Goal: Check status

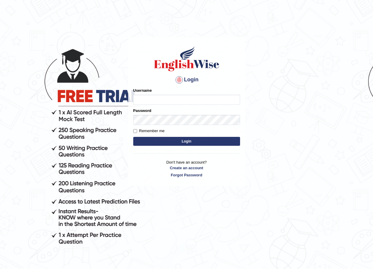
click at [152, 101] on input "Username" at bounding box center [186, 100] width 107 height 10
type input "annifred_parramatta"
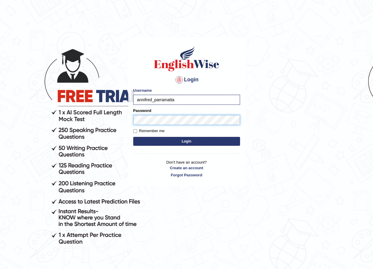
click at [133, 137] on button "Login" at bounding box center [186, 141] width 107 height 9
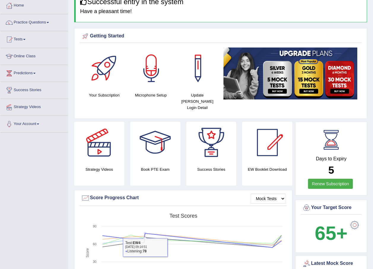
scroll to position [30, 0]
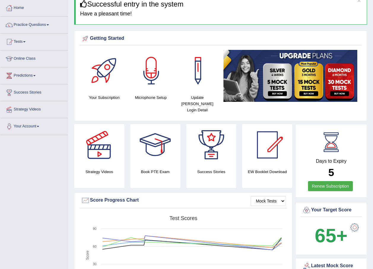
click at [46, 25] on link "Practice Questions" at bounding box center [34, 24] width 68 height 15
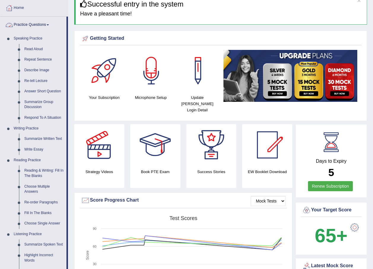
click at [31, 26] on link "Practice Questions" at bounding box center [33, 24] width 66 height 15
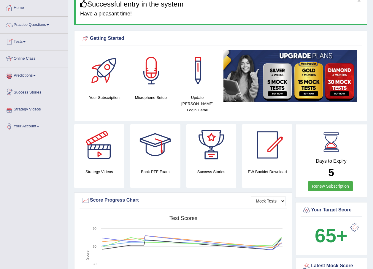
click at [21, 40] on link "Tests" at bounding box center [34, 41] width 68 height 15
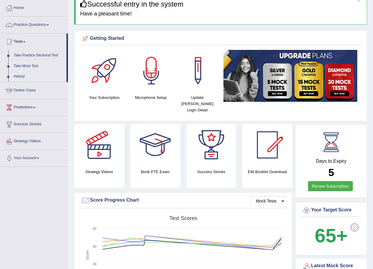
click at [23, 75] on link "History" at bounding box center [38, 76] width 55 height 11
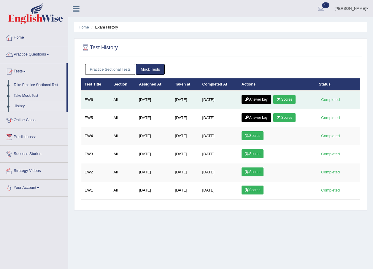
click at [281, 98] on icon at bounding box center [278, 100] width 4 height 4
click at [290, 100] on link "Scores" at bounding box center [284, 99] width 22 height 9
click at [263, 98] on link "Answer key" at bounding box center [255, 99] width 29 height 9
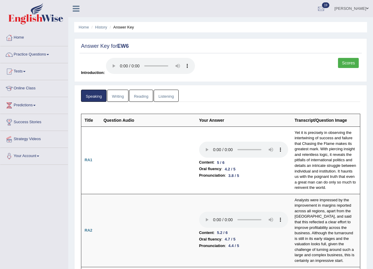
click at [120, 95] on link "Writing" at bounding box center [117, 96] width 21 height 12
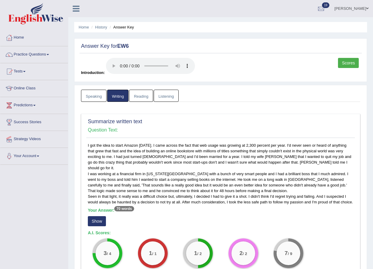
click at [140, 93] on link "Reading" at bounding box center [141, 96] width 24 height 12
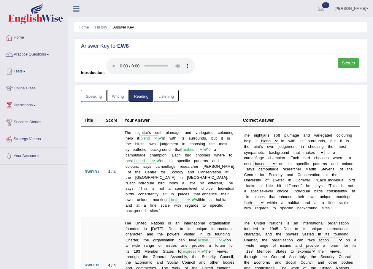
click at [167, 99] on link "Listening" at bounding box center [166, 96] width 25 height 12
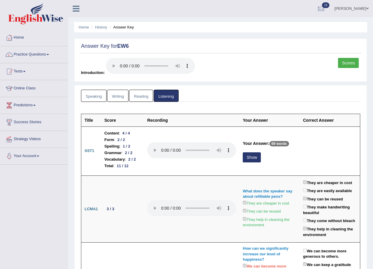
click at [354, 8] on link "Annifred Onaghise" at bounding box center [351, 7] width 43 height 15
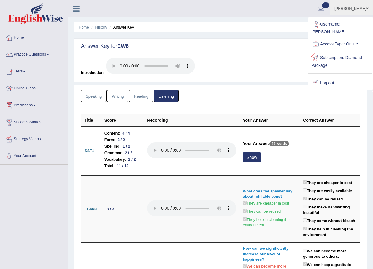
click at [333, 83] on link "Log out" at bounding box center [340, 83] width 64 height 14
